Goal: Transaction & Acquisition: Book appointment/travel/reservation

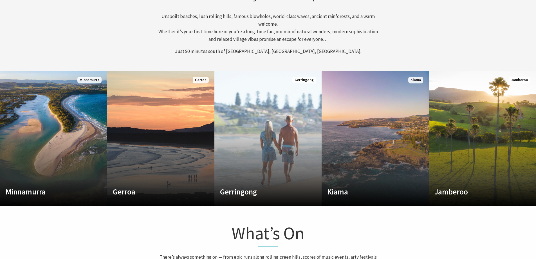
scroll to position [281, 0]
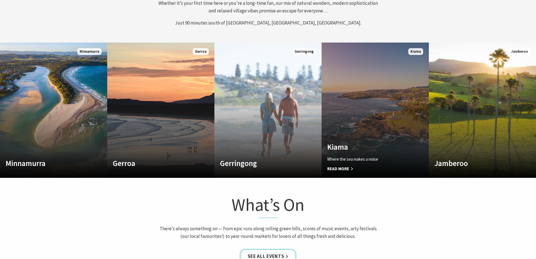
click at [380, 105] on link "Custom Image Used Kiama Where the sea makes a noise Read More Kiama" at bounding box center [375, 109] width 107 height 135
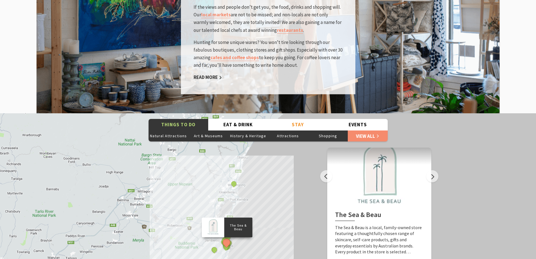
scroll to position [928, 0]
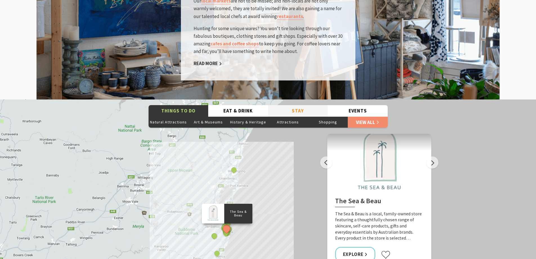
click at [296, 105] on button "Stay" at bounding box center [298, 111] width 60 height 12
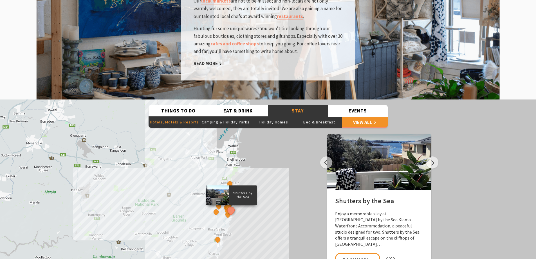
click at [164, 116] on button "Hotels, Motels & Resorts" at bounding box center [175, 121] width 52 height 11
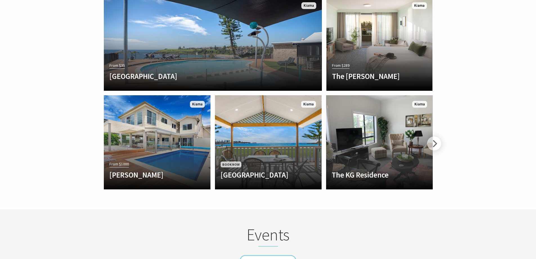
scroll to position [1305, 0]
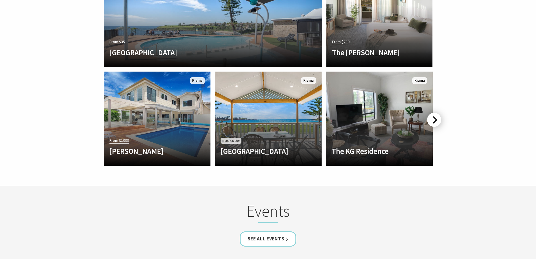
click at [433, 113] on div at bounding box center [434, 120] width 14 height 14
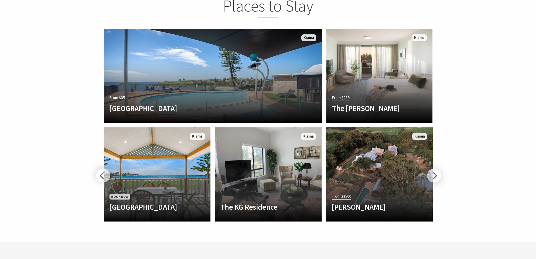
scroll to position [1249, 0]
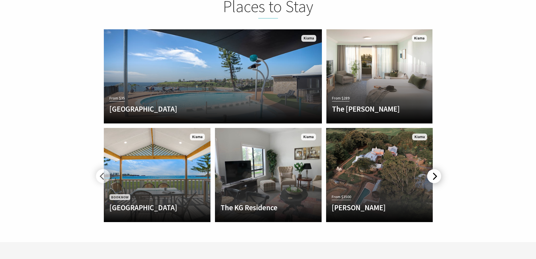
click at [433, 169] on div at bounding box center [434, 176] width 14 height 14
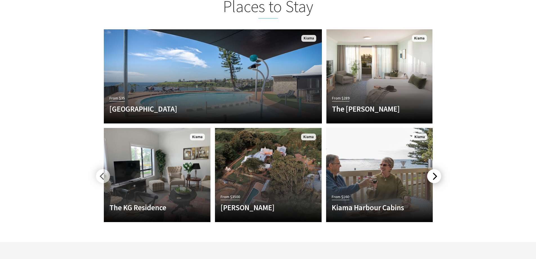
click at [433, 169] on div at bounding box center [434, 176] width 14 height 14
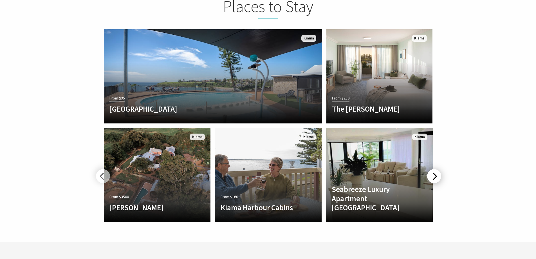
click at [433, 169] on div at bounding box center [434, 176] width 14 height 14
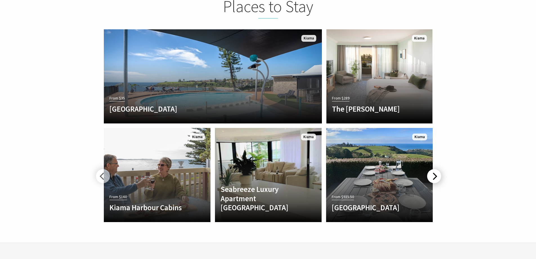
click at [433, 169] on div at bounding box center [434, 176] width 14 height 14
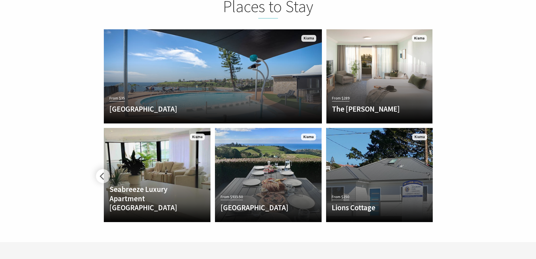
click at [433, 164] on div "From $250 Lions Cottage A stay at Lions Cottage is a great holiday supporting a…" at bounding box center [379, 174] width 111 height 98
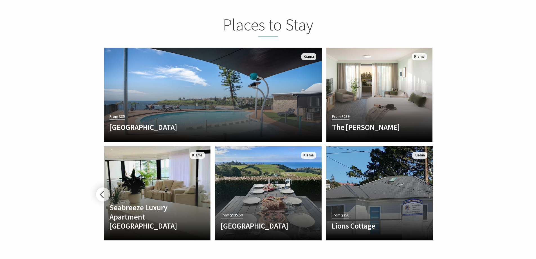
scroll to position [1221, 0]
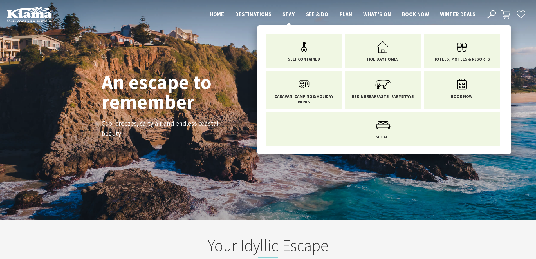
scroll to position [91, 540]
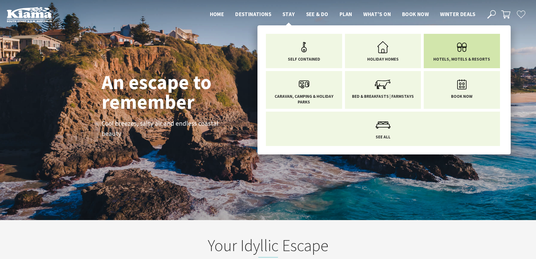
click at [454, 53] on icon "Main Menu" at bounding box center [462, 47] width 18 height 18
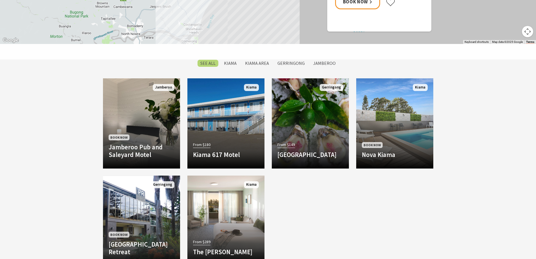
scroll to position [422, 0]
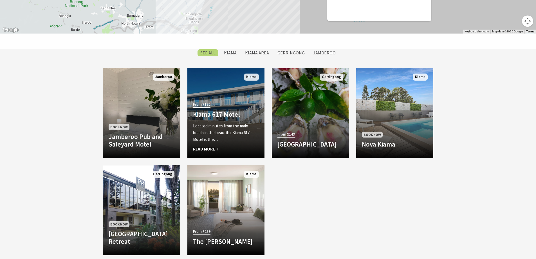
click at [221, 117] on h4 "Kiama 617 Motel" at bounding box center [226, 114] width 66 height 8
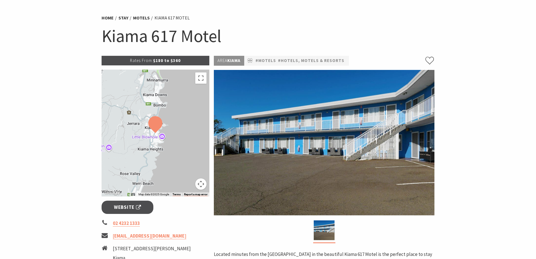
scroll to position [28, 0]
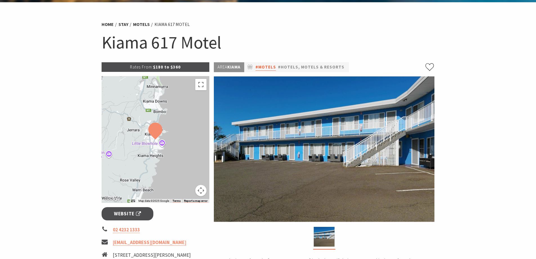
click at [267, 65] on link "#Motels" at bounding box center [265, 67] width 21 height 7
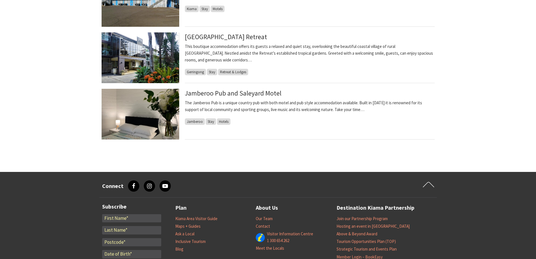
scroll to position [197, 0]
